Goal: Task Accomplishment & Management: Complete application form

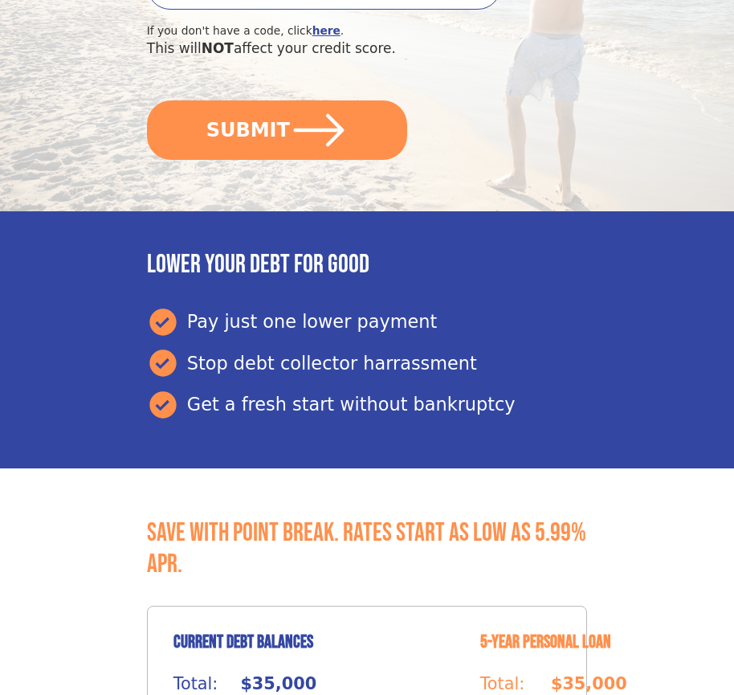
scroll to position [676, 0]
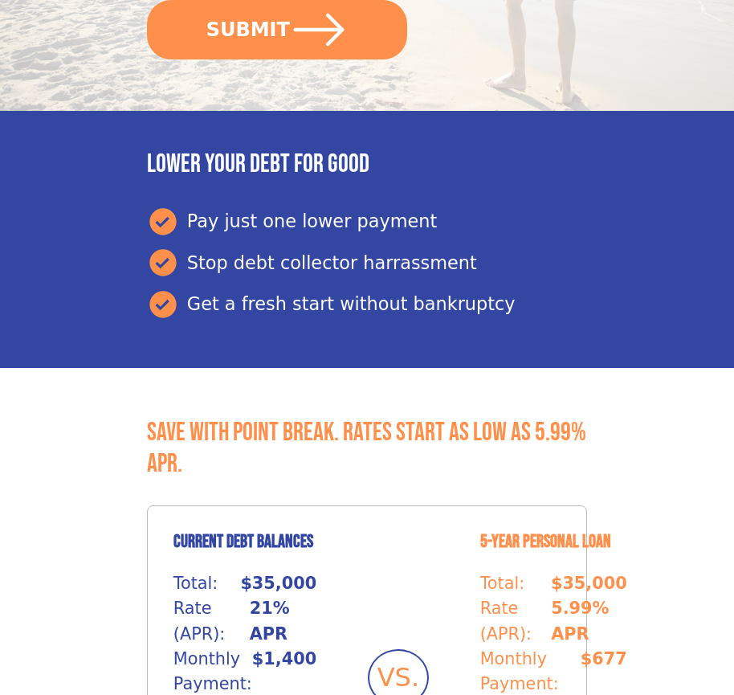
click at [276, 29] on button "SUBMIT" at bounding box center [277, 29] width 260 height 59
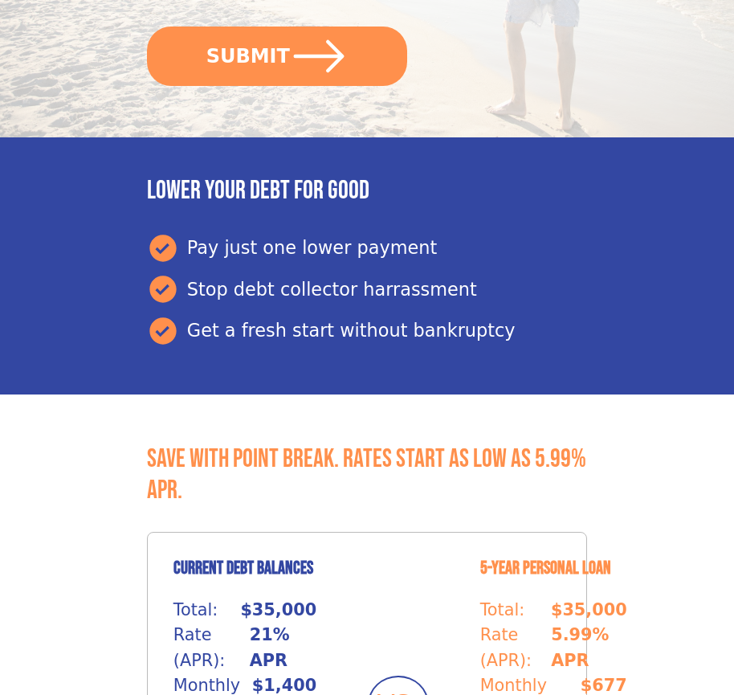
scroll to position [676, 0]
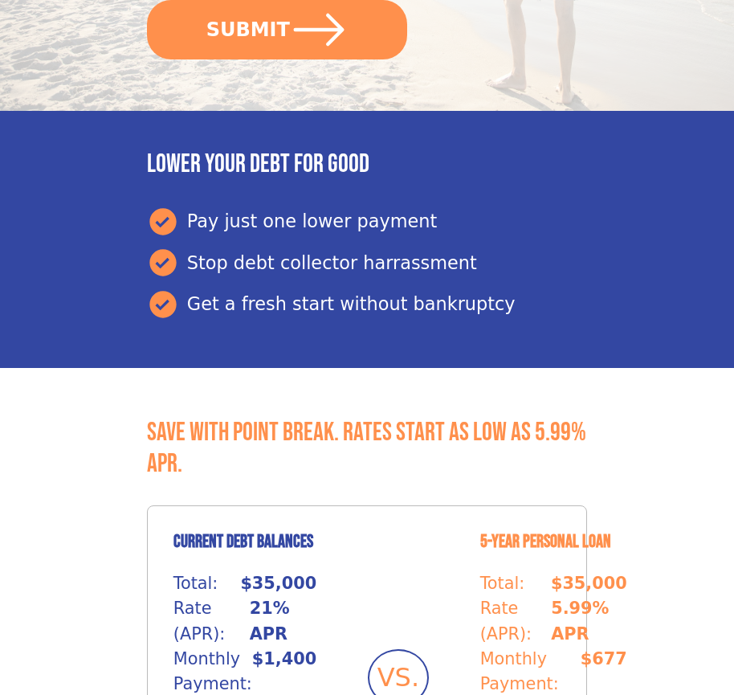
click at [276, 29] on button "SUBMIT" at bounding box center [277, 29] width 260 height 59
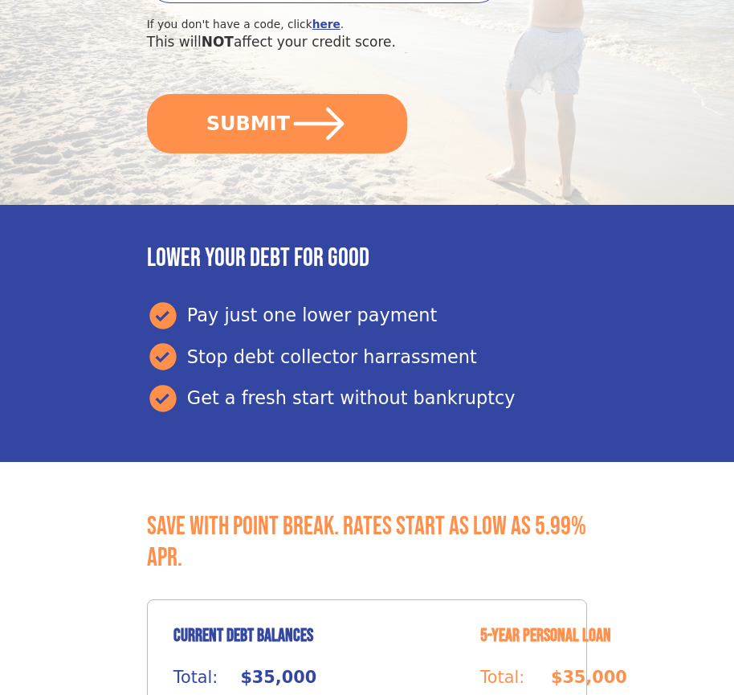
scroll to position [676, 0]
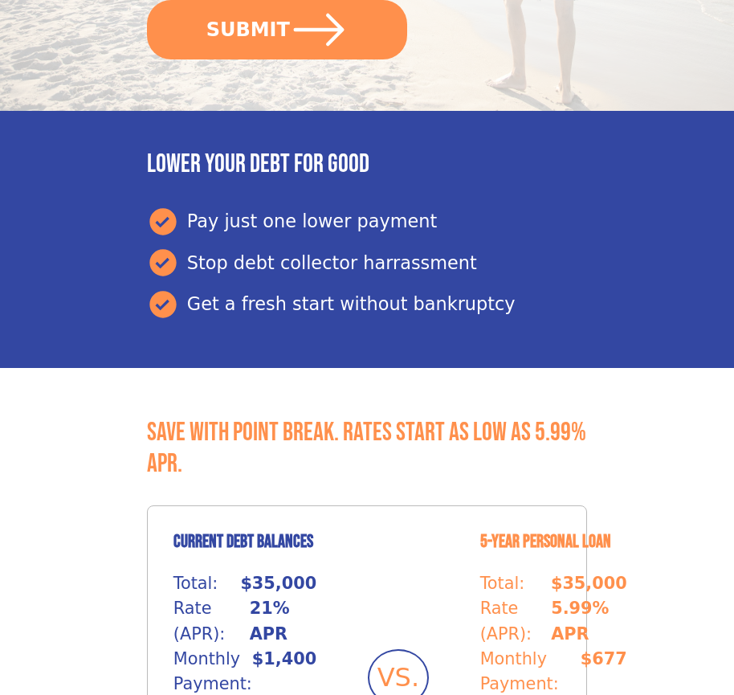
click at [276, 29] on button "SUBMIT" at bounding box center [277, 29] width 260 height 59
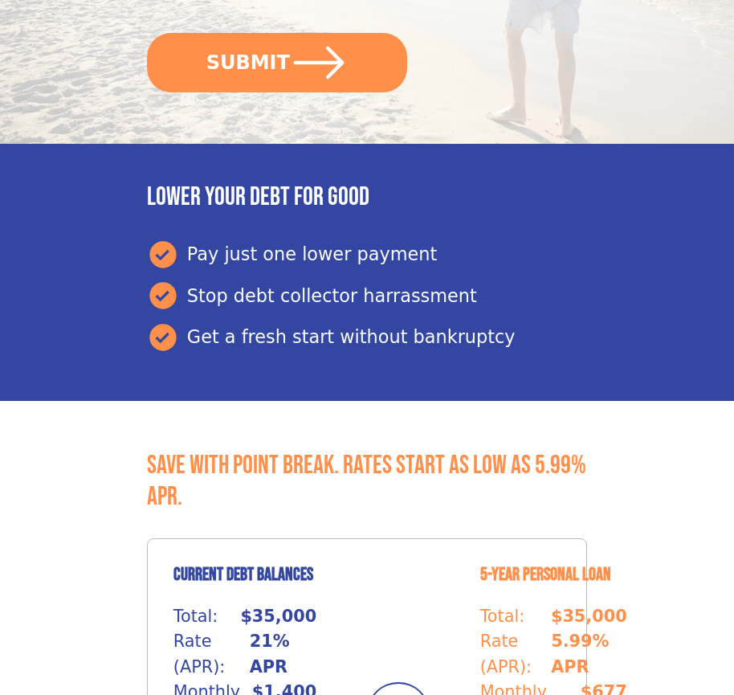
scroll to position [676, 0]
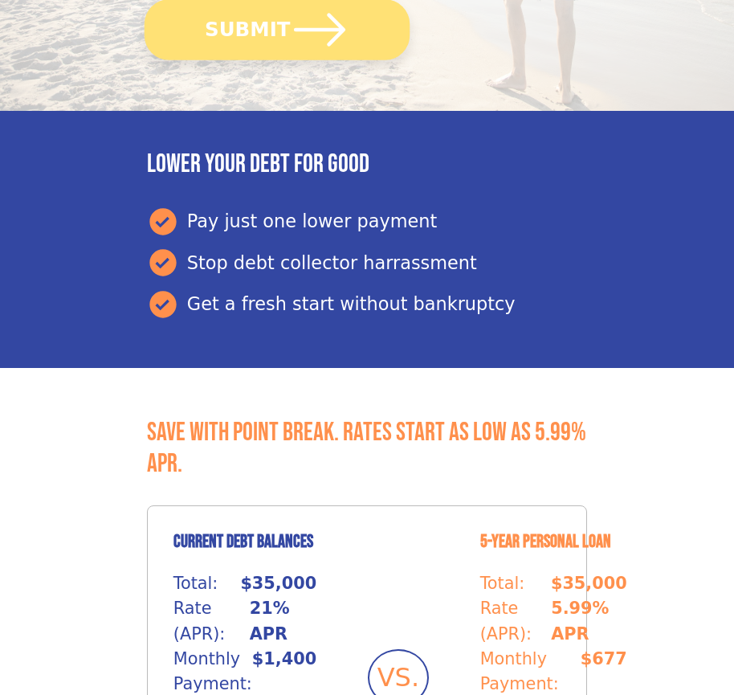
click at [276, 29] on button "SUBMIT" at bounding box center [277, 29] width 265 height 60
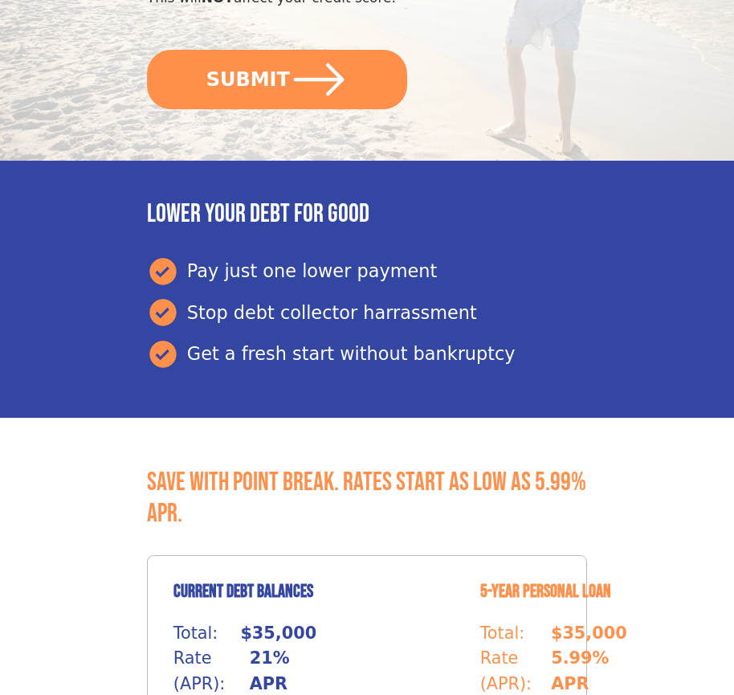
scroll to position [676, 0]
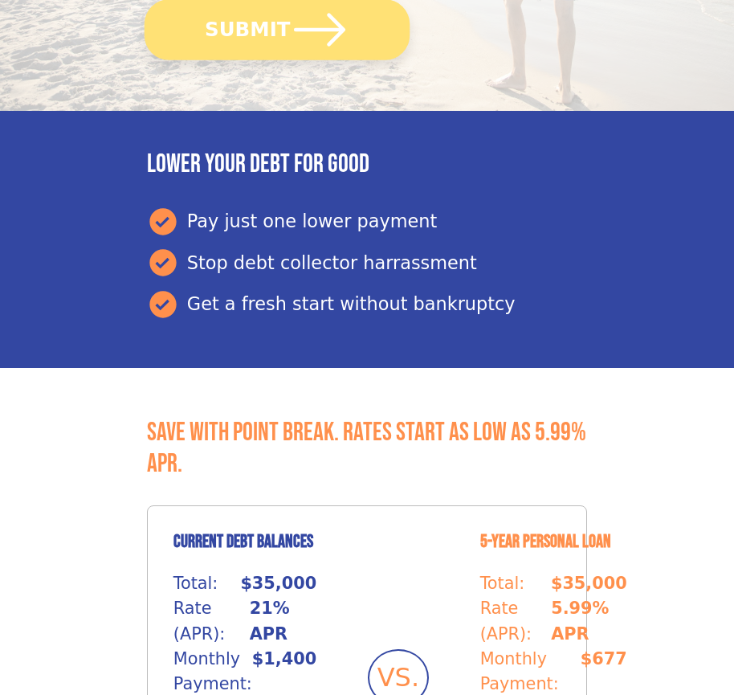
click at [276, 29] on button "SUBMIT" at bounding box center [277, 29] width 265 height 60
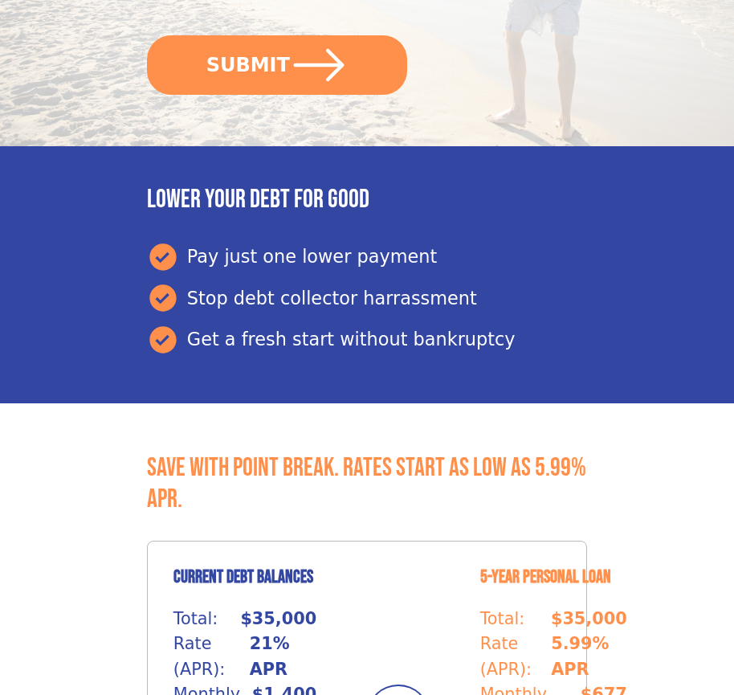
scroll to position [676, 0]
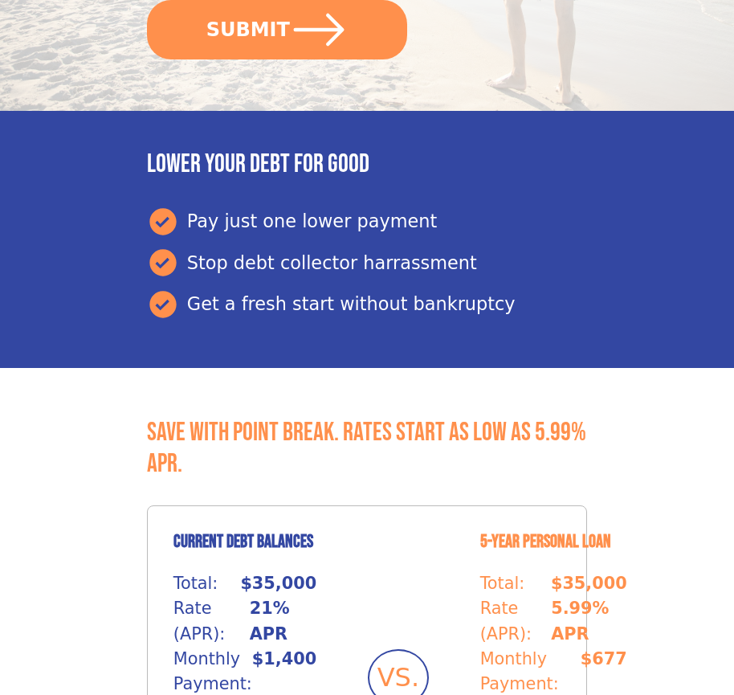
click at [276, 29] on button "SUBMIT" at bounding box center [277, 29] width 260 height 59
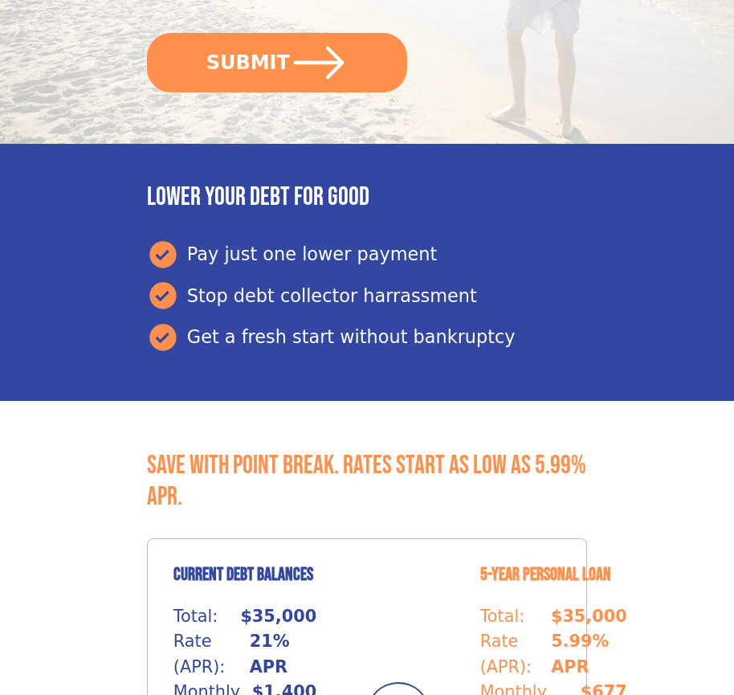
scroll to position [676, 0]
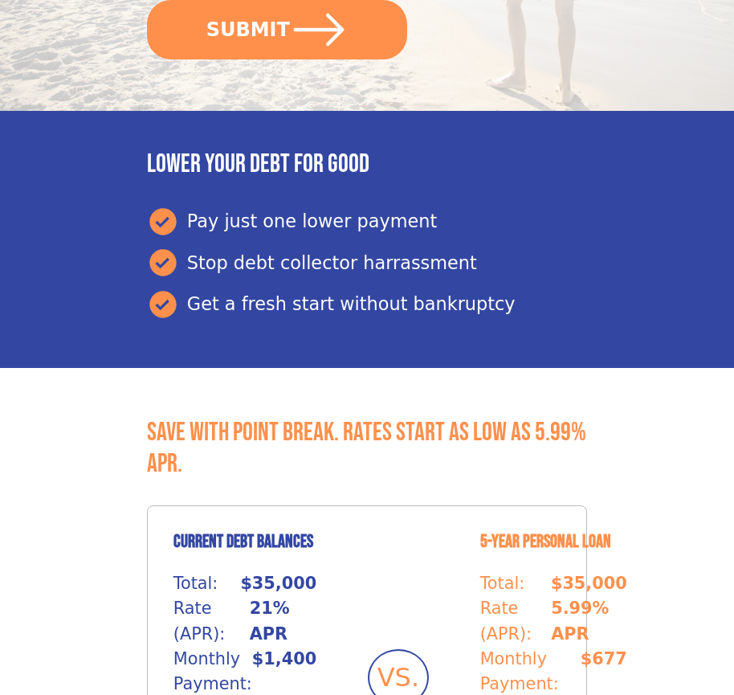
click at [276, 29] on button "SUBMIT" at bounding box center [277, 29] width 260 height 59
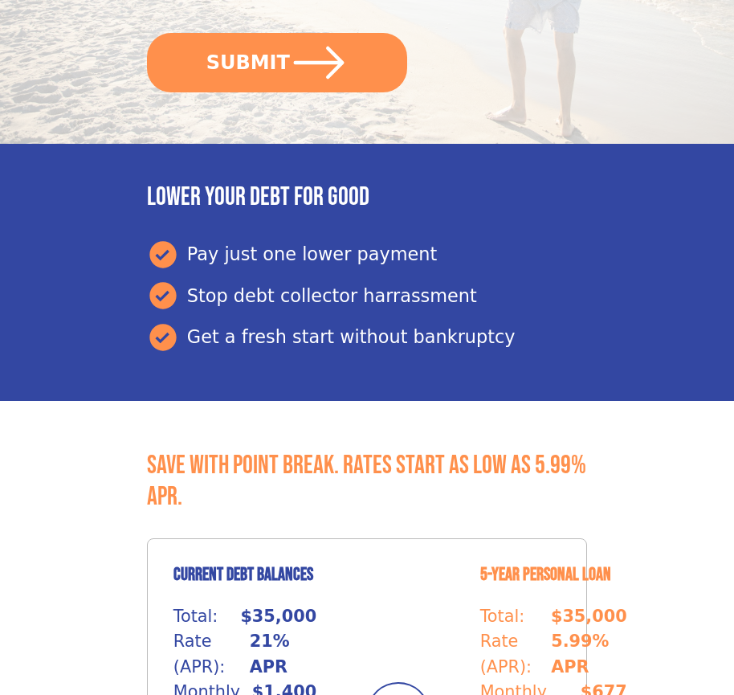
scroll to position [676, 0]
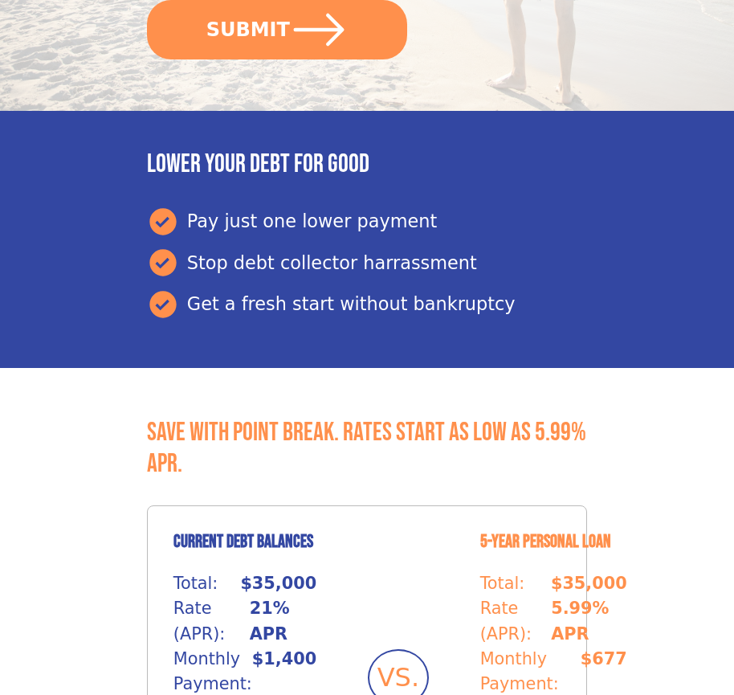
click at [276, 29] on button "SUBMIT" at bounding box center [277, 29] width 260 height 59
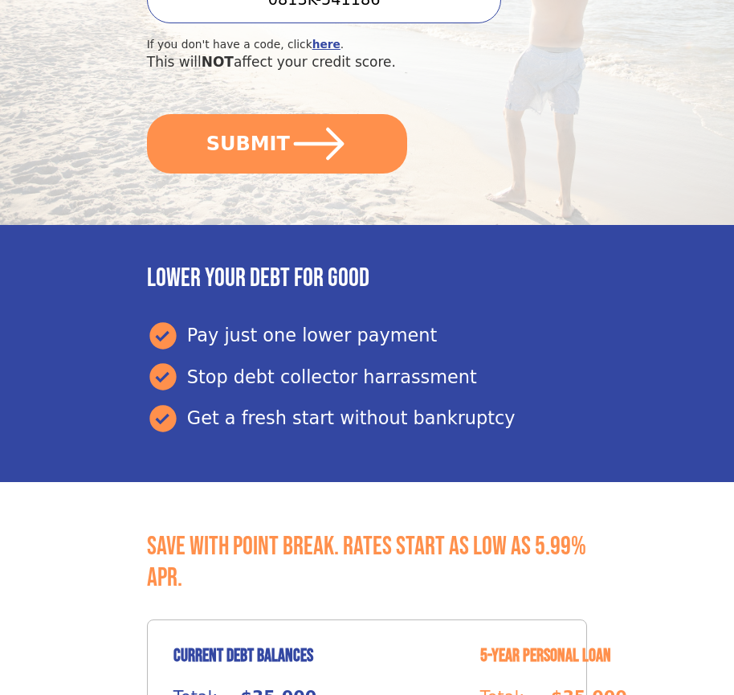
scroll to position [676, 0]
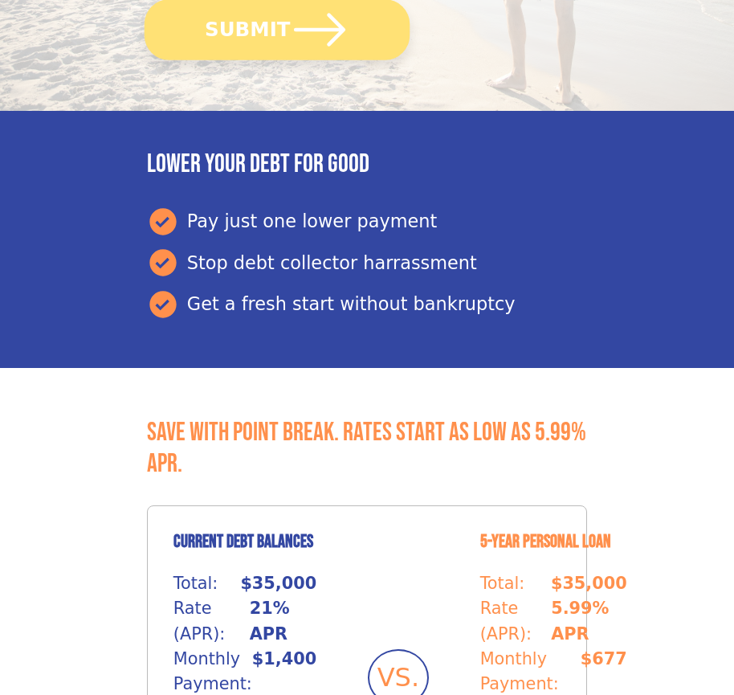
click at [276, 29] on button "SUBMIT" at bounding box center [277, 29] width 265 height 60
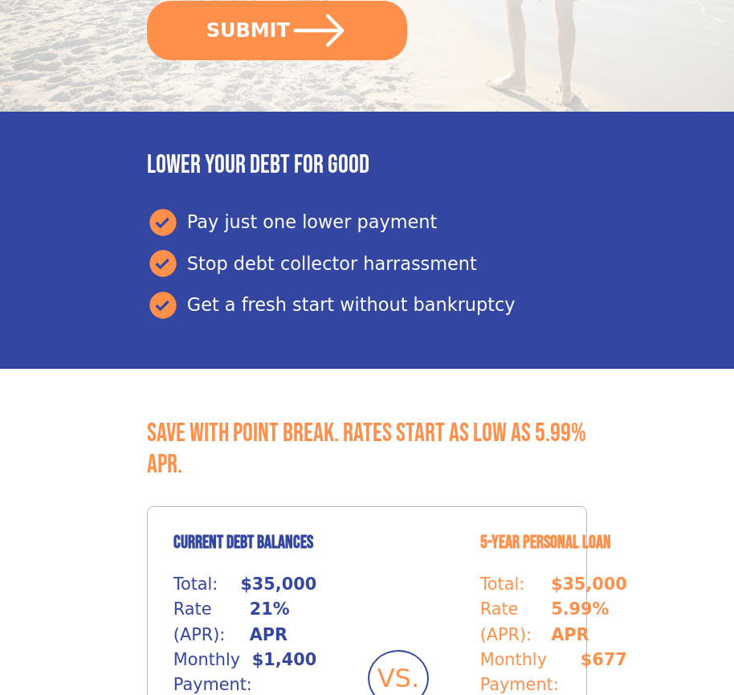
scroll to position [676, 0]
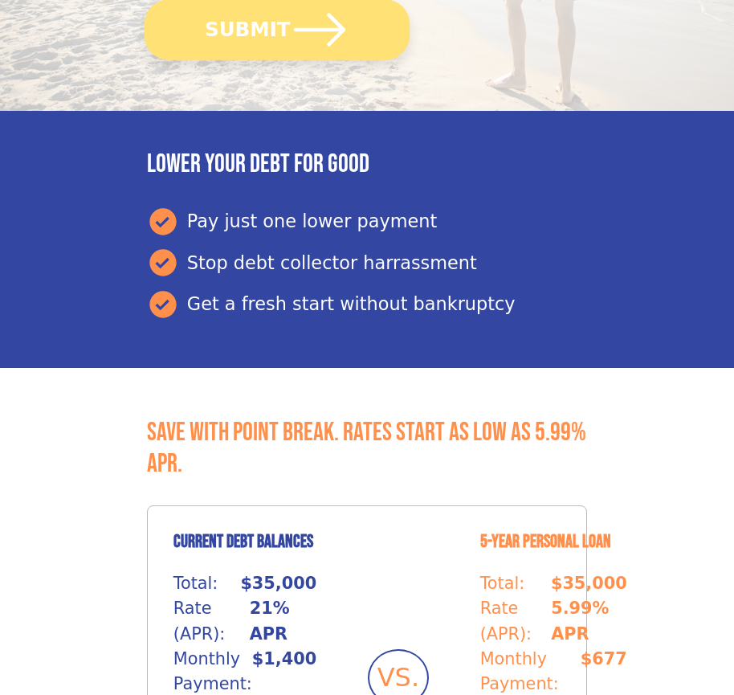
click at [276, 29] on button "SUBMIT" at bounding box center [277, 29] width 265 height 60
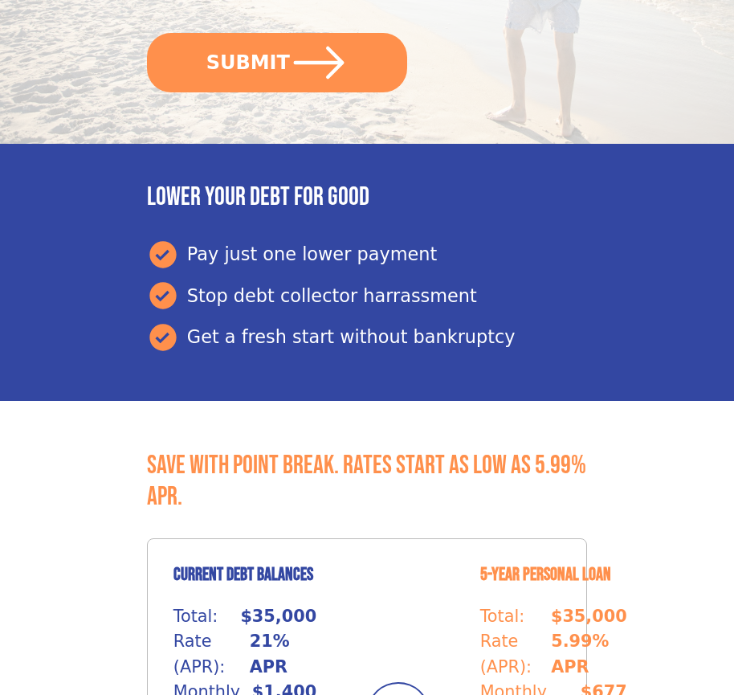
scroll to position [676, 0]
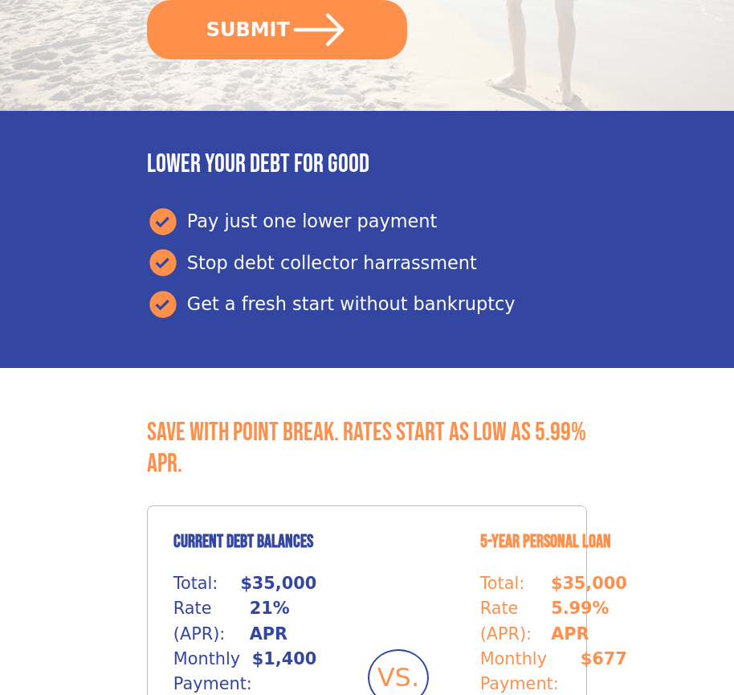
click at [276, 29] on button "SUBMIT" at bounding box center [277, 29] width 260 height 59
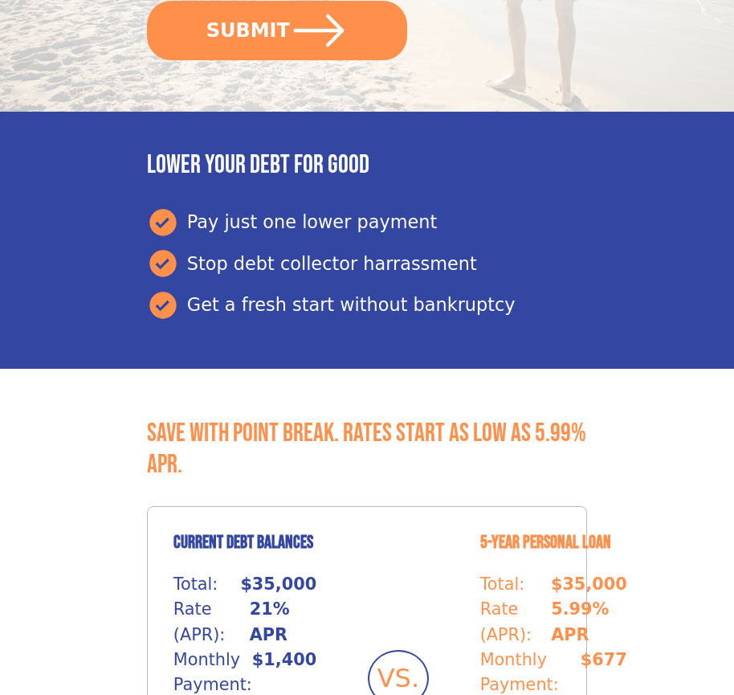
scroll to position [676, 0]
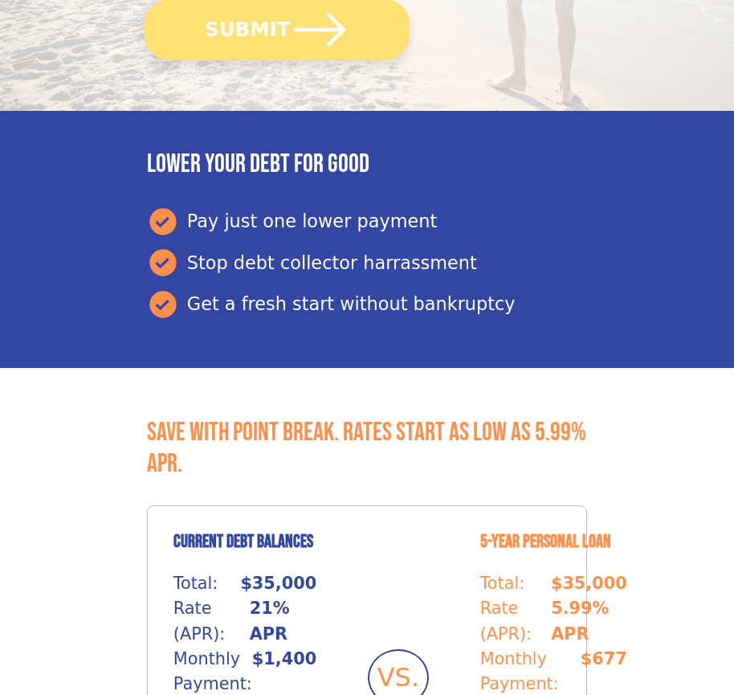
click at [276, 29] on button "SUBMIT" at bounding box center [277, 29] width 265 height 60
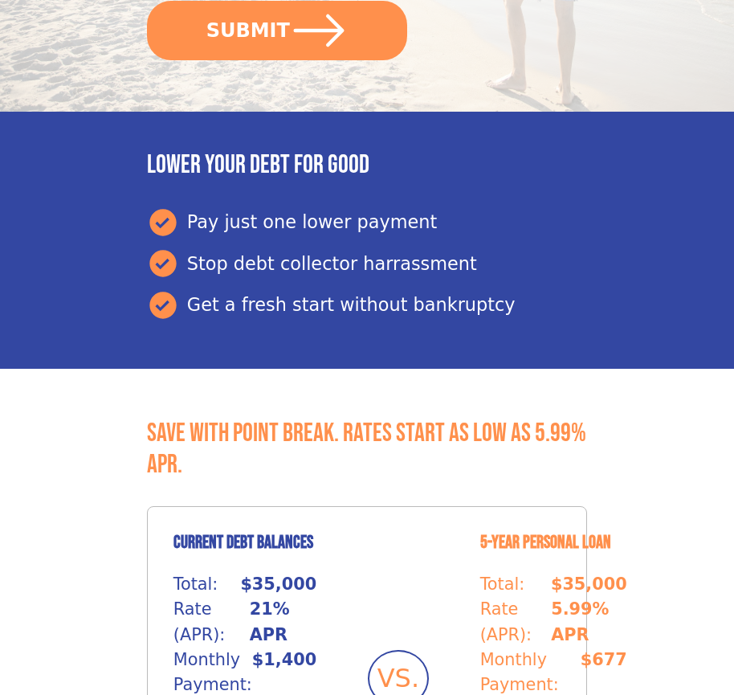
scroll to position [676, 0]
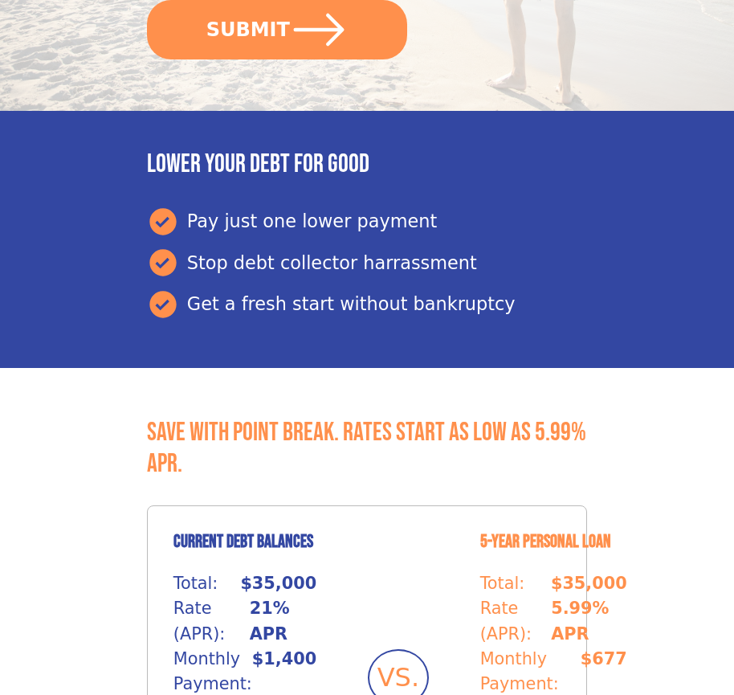
click at [276, 29] on button "SUBMIT" at bounding box center [277, 29] width 260 height 59
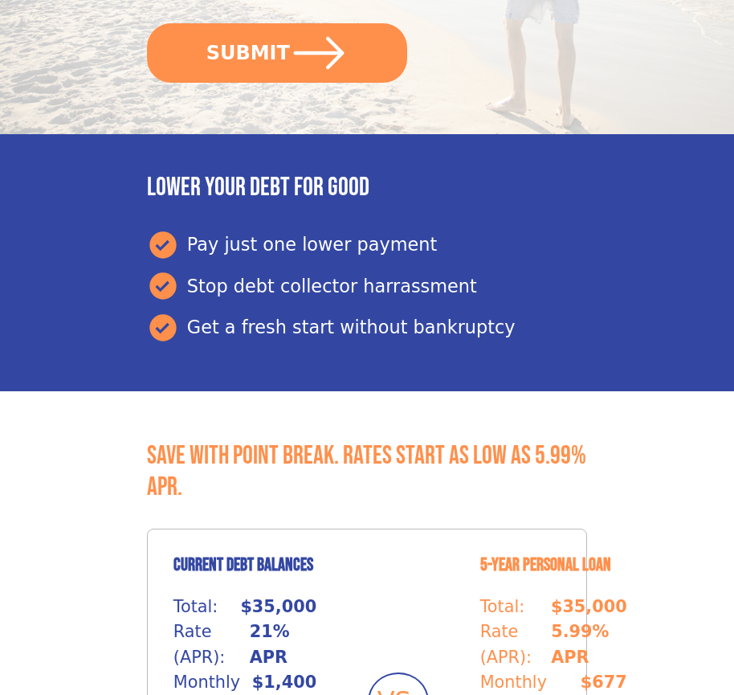
scroll to position [676, 0]
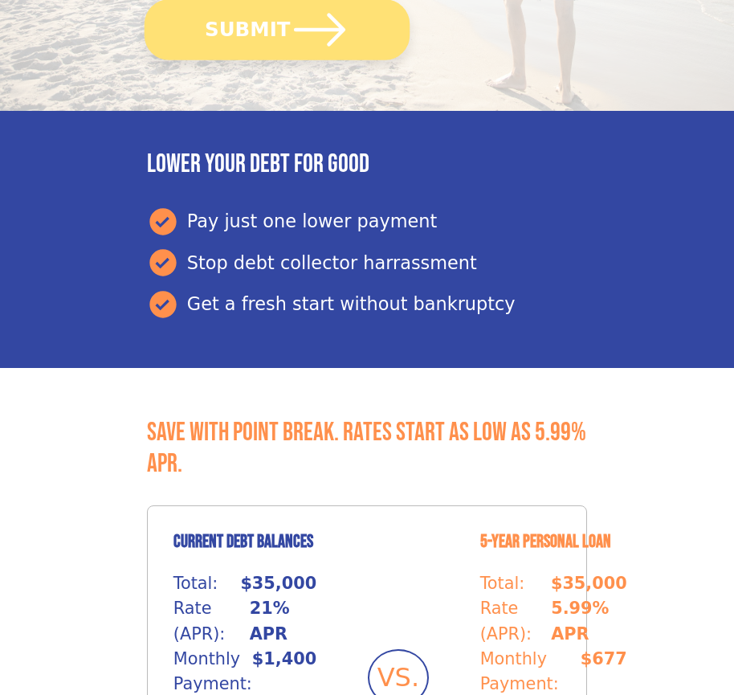
click at [276, 29] on button "SUBMIT" at bounding box center [277, 29] width 265 height 60
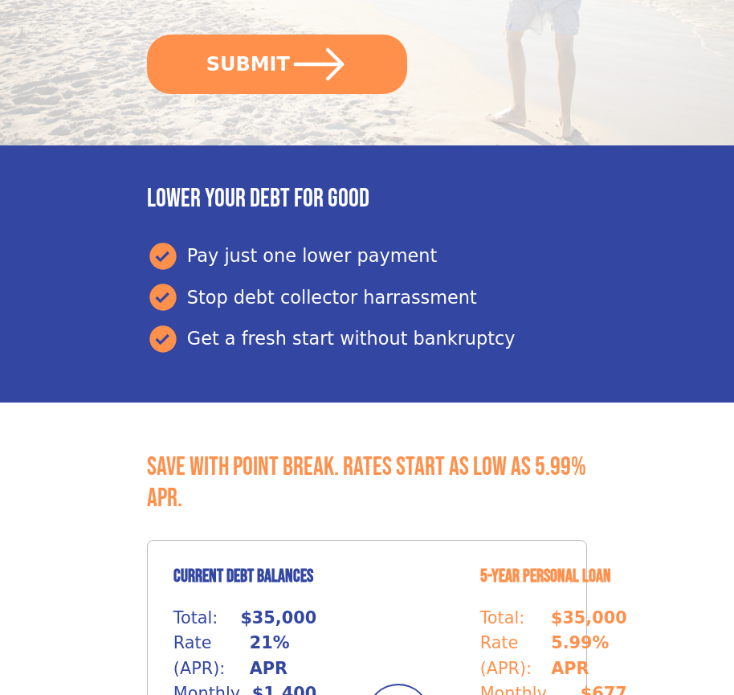
scroll to position [676, 0]
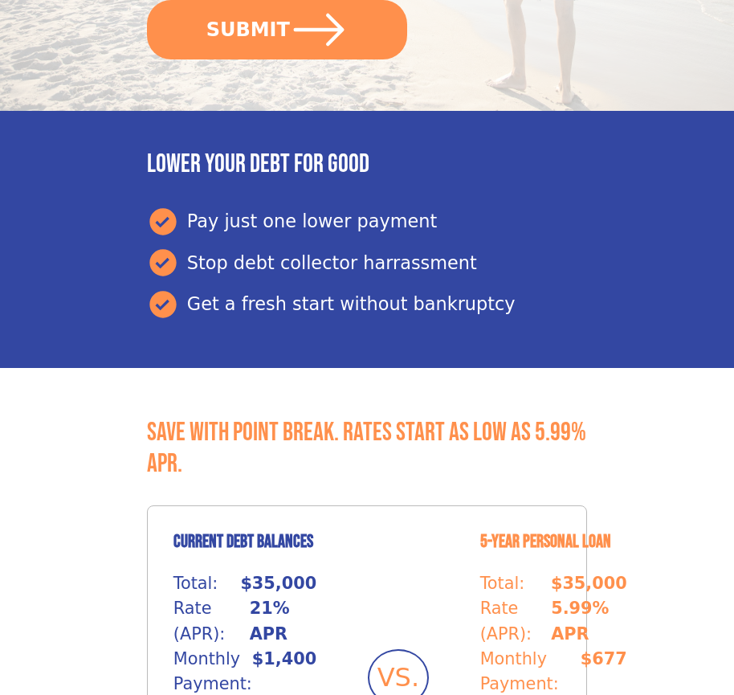
click at [276, 29] on button "SUBMIT" at bounding box center [277, 29] width 260 height 59
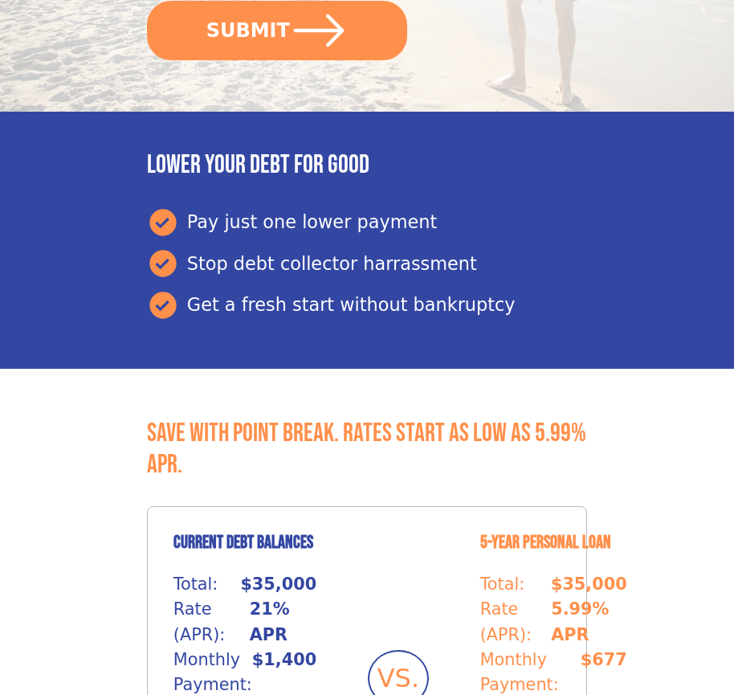
scroll to position [676, 0]
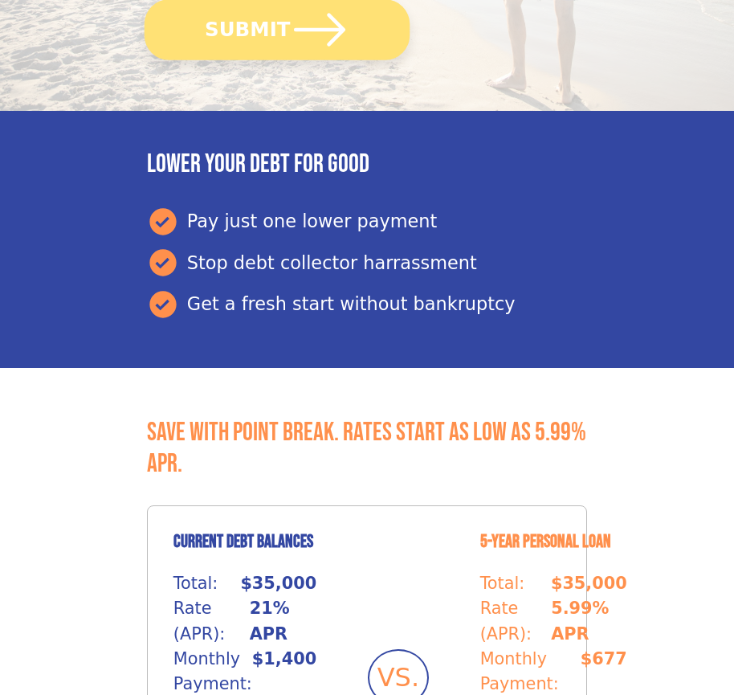
click at [276, 29] on button "SUBMIT" at bounding box center [277, 29] width 265 height 60
